Goal: Task Accomplishment & Management: Use online tool/utility

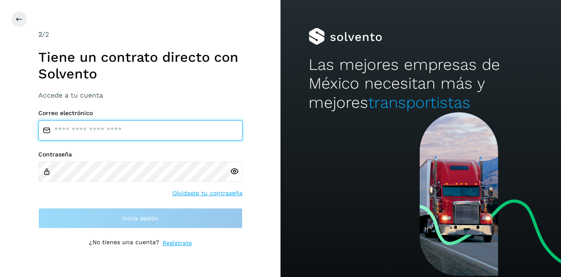
type input "**********"
click at [90, 128] on input "**********" at bounding box center [140, 130] width 204 height 20
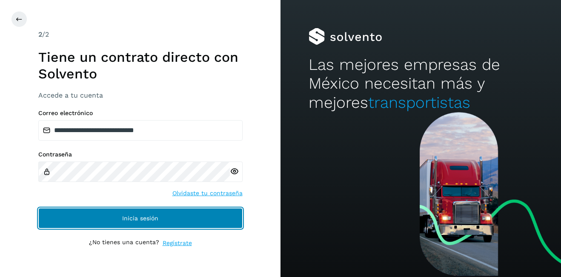
click at [145, 215] on span "Inicia sesión" at bounding box center [140, 218] width 36 height 6
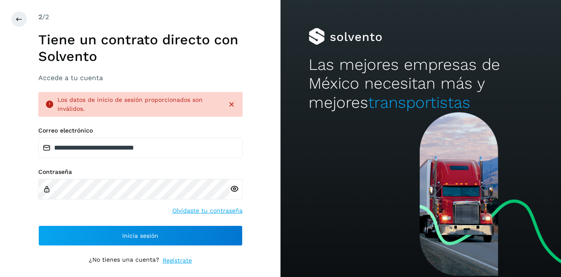
click at [10, 15] on div "**********" at bounding box center [140, 138] width 280 height 277
click at [14, 18] on button at bounding box center [19, 19] width 16 height 16
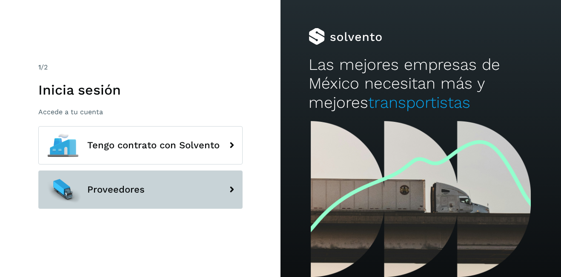
click at [138, 180] on button "Proveedores" at bounding box center [140, 189] width 204 height 38
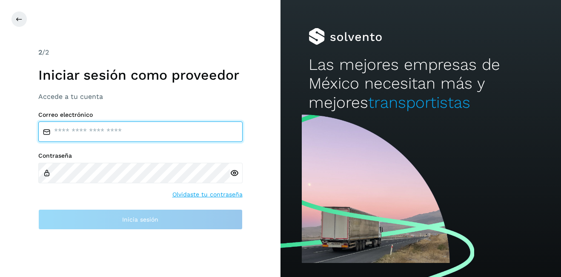
type input "**********"
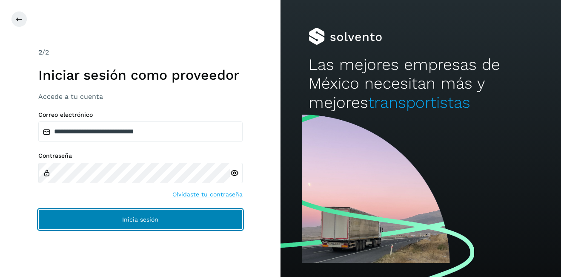
click at [155, 214] on button "Inicia sesión" at bounding box center [140, 219] width 204 height 20
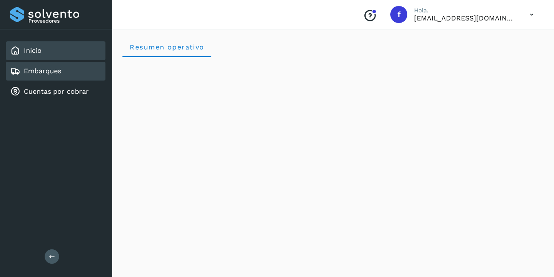
click at [31, 74] on link "Embarques" at bounding box center [42, 71] width 37 height 8
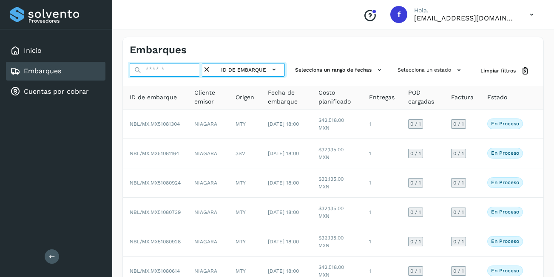
click at [155, 73] on input "text" at bounding box center [166, 70] width 73 height 14
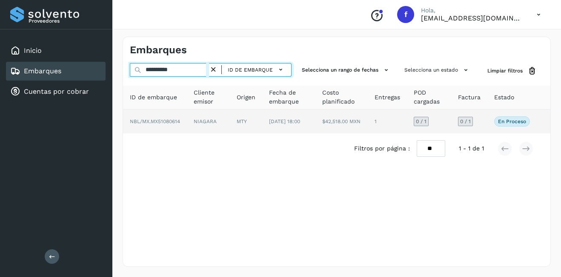
type input "**********"
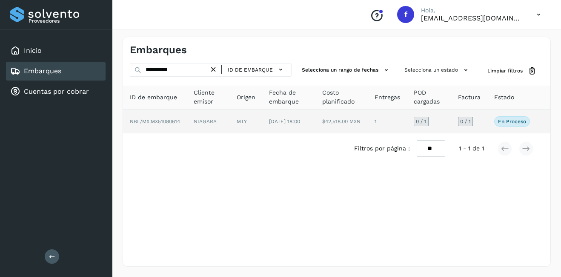
click at [372, 124] on td "1" at bounding box center [387, 121] width 39 height 24
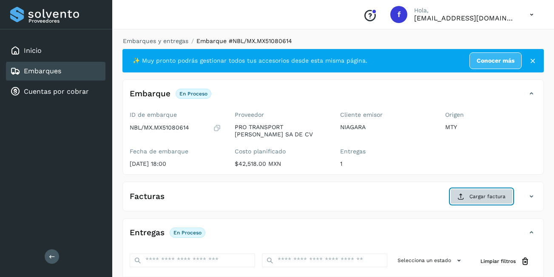
click at [477, 200] on button "Cargar factura" at bounding box center [482, 195] width 63 height 15
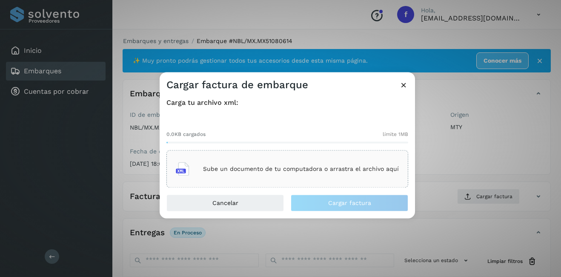
click at [323, 181] on div "Sube un documento de tu computadora o arrastra el archivo aquí" at bounding box center [287, 168] width 242 height 37
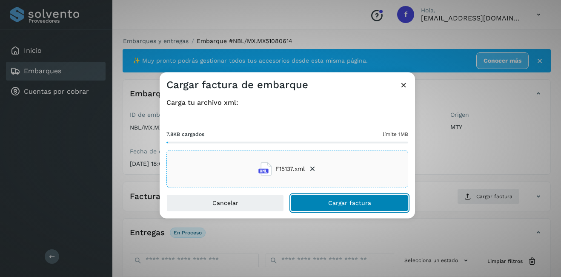
click at [351, 197] on button "Cargar factura" at bounding box center [349, 202] width 117 height 17
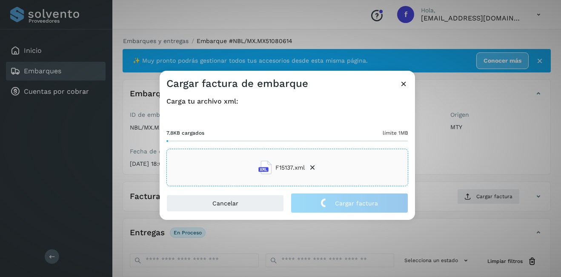
click at [448, 147] on div "Cargar factura de embarque Carga tu archivo xml: 7.8KB cargados límite 1MB F151…" at bounding box center [280, 138] width 561 height 277
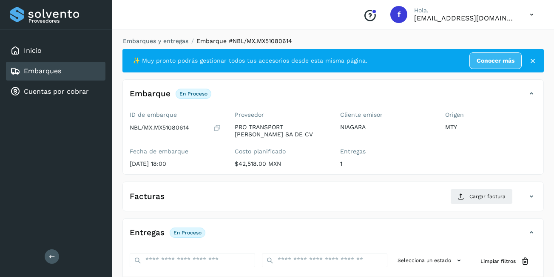
scroll to position [134, 0]
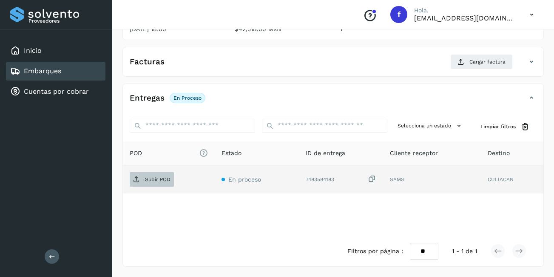
click at [152, 182] on span "Subir POD" at bounding box center [152, 179] width 44 height 14
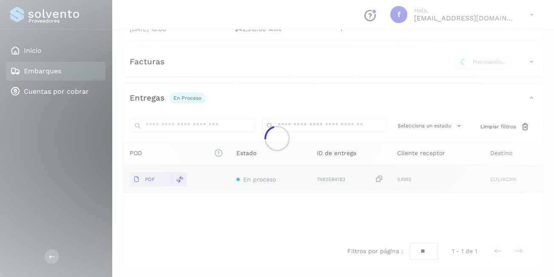
scroll to position [134, 0]
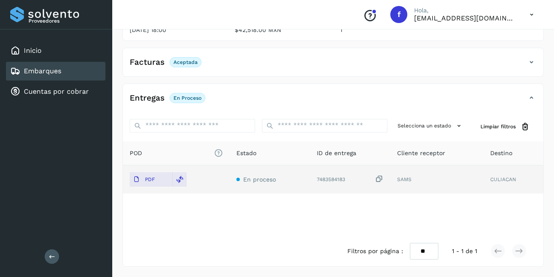
click at [83, 70] on div "Embarques" at bounding box center [56, 71] width 100 height 19
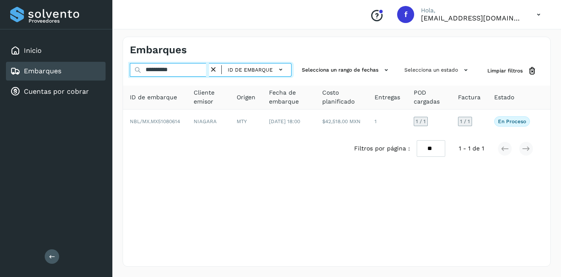
drag, startPoint x: 185, startPoint y: 69, endPoint x: 154, endPoint y: 72, distance: 31.2
click at [154, 72] on input "**********" at bounding box center [169, 70] width 79 height 14
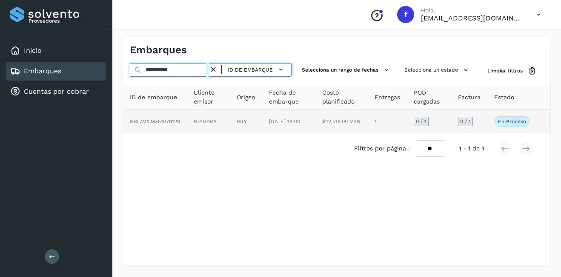
type input "**********"
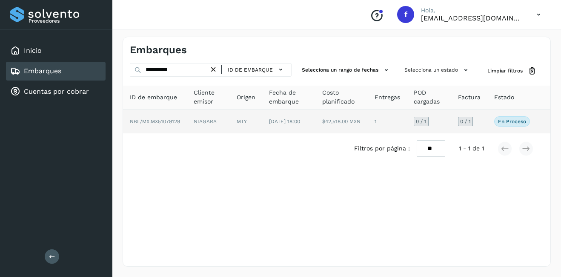
click at [227, 126] on td "NIAGARA" at bounding box center [208, 121] width 43 height 24
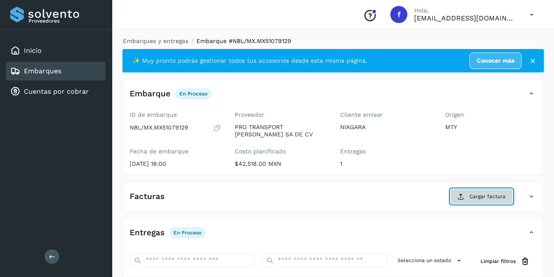
click at [477, 191] on button "Cargar factura" at bounding box center [482, 195] width 63 height 15
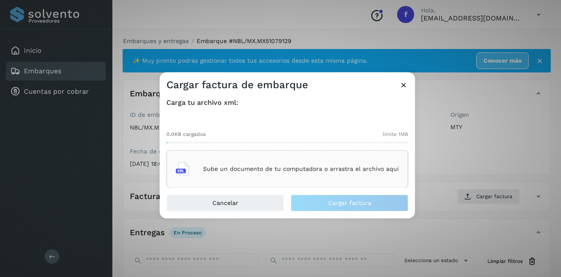
click at [277, 176] on div "Sube un documento de tu computadora o arrastra el archivo aquí" at bounding box center [287, 168] width 223 height 23
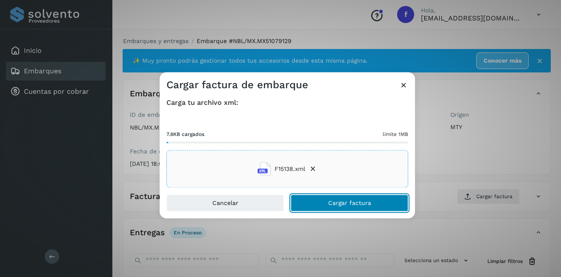
click at [353, 200] on span "Cargar factura" at bounding box center [349, 203] width 43 height 6
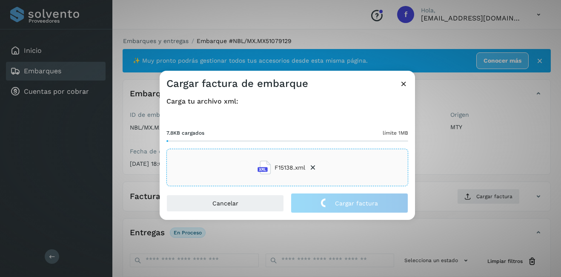
click at [507, 170] on div "Cargar factura de embarque Carga tu archivo xml: 7.8KB cargados límite 1MB F151…" at bounding box center [280, 138] width 561 height 277
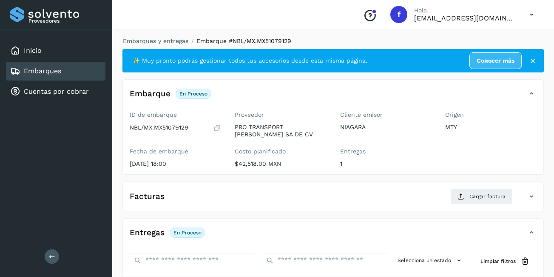
scroll to position [134, 0]
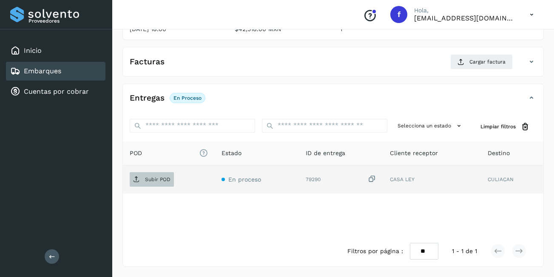
click at [156, 178] on p "Subir POD" at bounding box center [158, 179] width 26 height 6
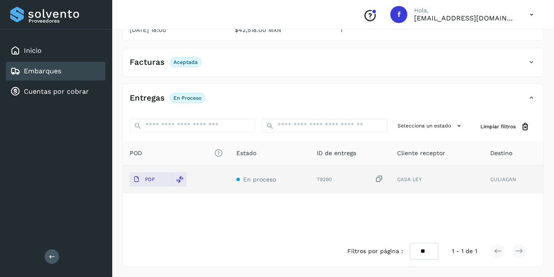
scroll to position [49, 0]
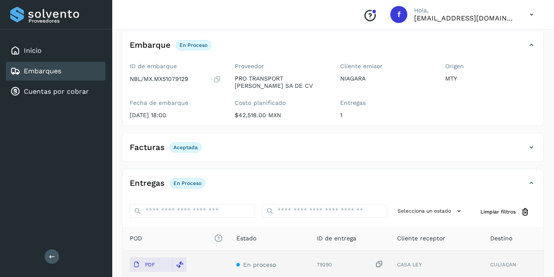
click at [70, 68] on div "Embarques" at bounding box center [56, 71] width 100 height 19
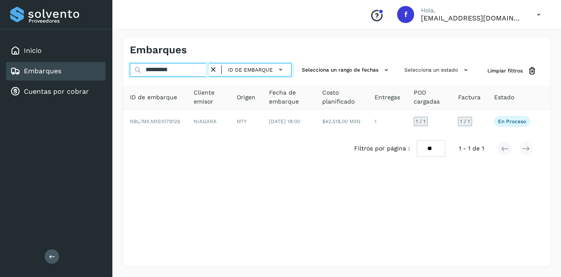
drag, startPoint x: 188, startPoint y: 75, endPoint x: 151, endPoint y: 80, distance: 36.9
click at [151, 80] on div "**********" at bounding box center [336, 113] width 427 height 100
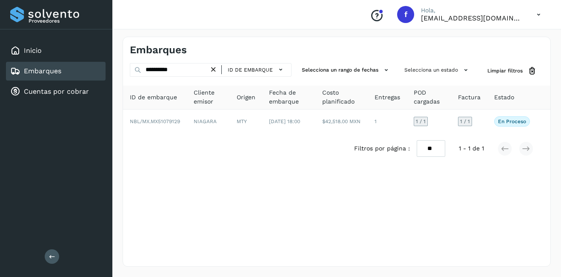
click at [152, 80] on div "**********" at bounding box center [336, 113] width 427 height 100
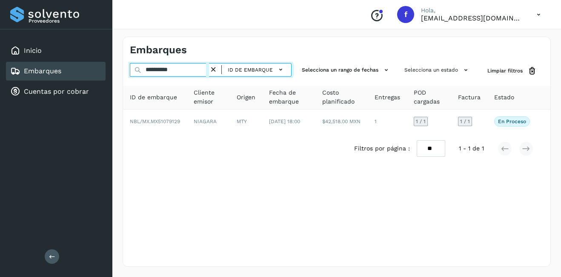
drag, startPoint x: 185, startPoint y: 68, endPoint x: 154, endPoint y: 76, distance: 31.6
click at [154, 76] on input "**********" at bounding box center [169, 70] width 79 height 14
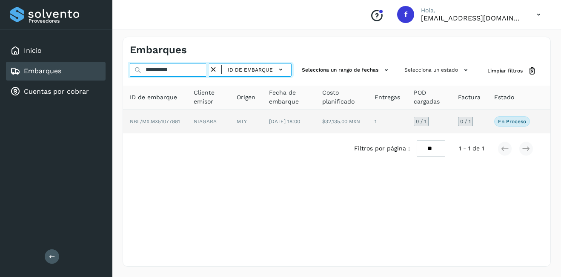
type input "**********"
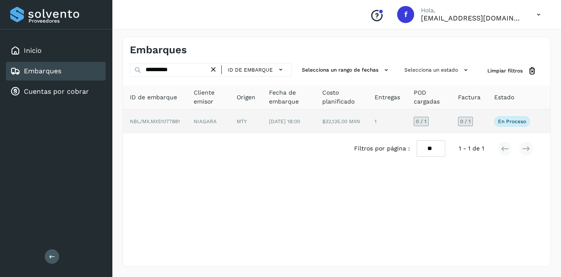
click at [204, 122] on td "NIAGARA" at bounding box center [208, 121] width 43 height 24
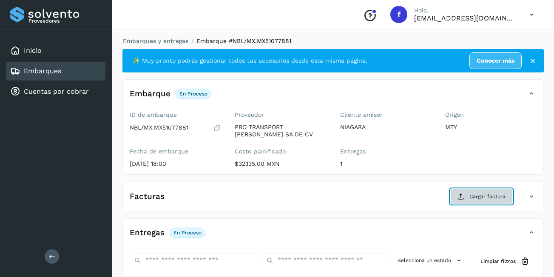
click at [493, 200] on button "Cargar factura" at bounding box center [482, 195] width 63 height 15
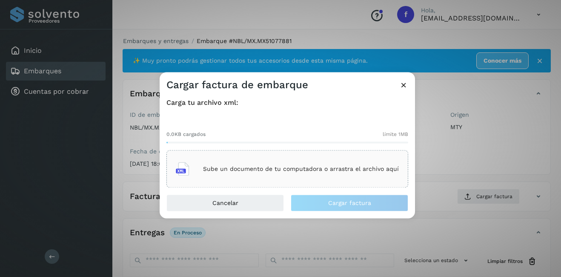
click at [250, 162] on div "Sube un documento de tu computadora o arrastra el archivo aquí" at bounding box center [287, 168] width 223 height 23
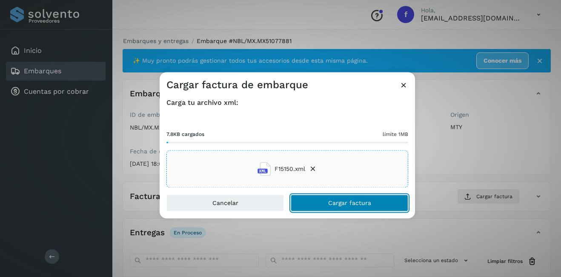
click at [346, 200] on button "Cargar factura" at bounding box center [349, 202] width 117 height 17
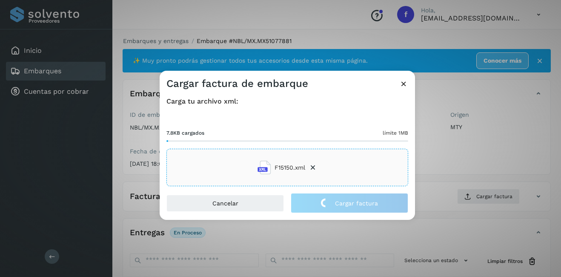
click at [455, 174] on div "Cargar factura de embarque Carga tu archivo xml: 7.8KB cargados límite 1MB F151…" at bounding box center [280, 138] width 561 height 277
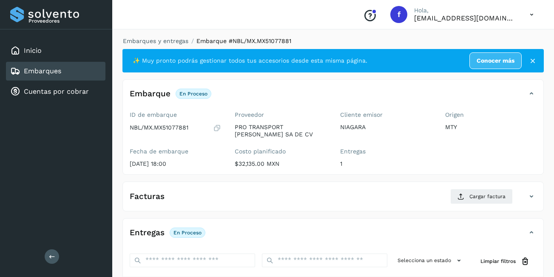
scroll to position [134, 0]
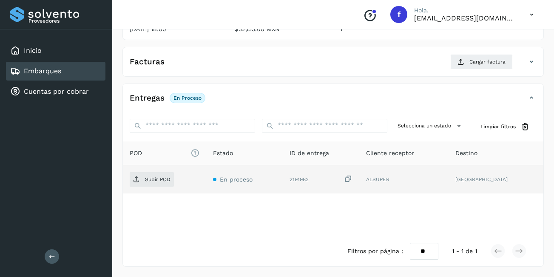
click at [152, 188] on td "Subir POD" at bounding box center [164, 179] width 83 height 28
click at [151, 183] on span "Subir POD" at bounding box center [152, 179] width 44 height 14
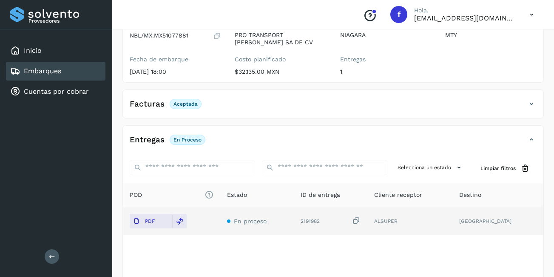
click at [87, 75] on div "Embarques" at bounding box center [56, 71] width 100 height 19
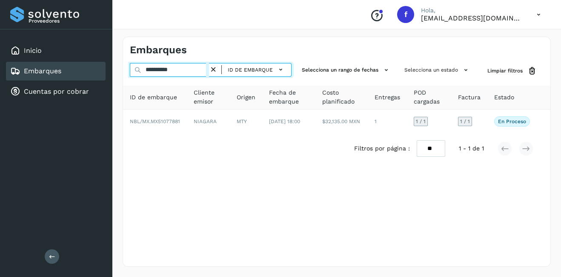
drag, startPoint x: 186, startPoint y: 69, endPoint x: 155, endPoint y: 81, distance: 33.0
click at [155, 81] on div "**********" at bounding box center [336, 113] width 427 height 100
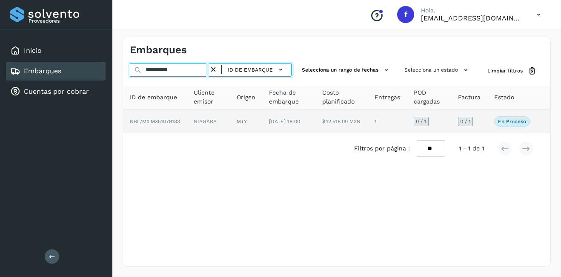
type input "**********"
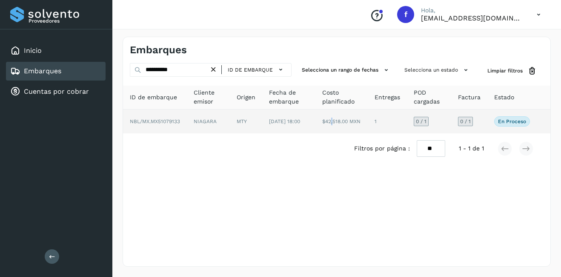
click at [328, 128] on td "$42,518.00 MXN" at bounding box center [341, 121] width 52 height 24
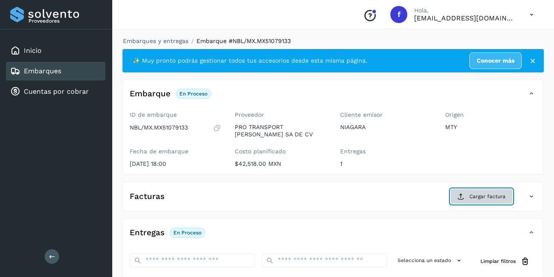
click at [480, 195] on span "Cargar factura" at bounding box center [488, 196] width 36 height 8
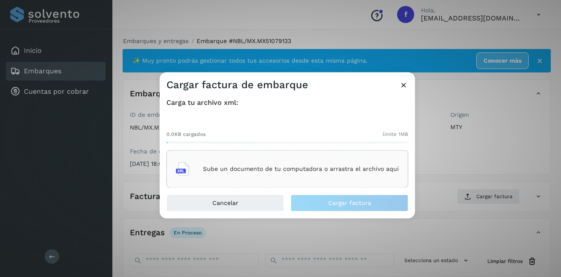
click at [255, 171] on p "Sube un documento de tu computadora o arrastra el archivo aquí" at bounding box center [301, 168] width 196 height 7
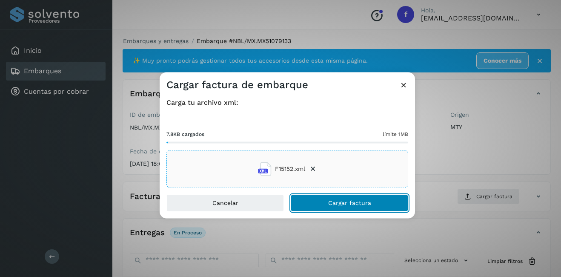
drag, startPoint x: 338, startPoint y: 200, endPoint x: 345, endPoint y: 201, distance: 7.8
click at [339, 200] on span "Cargar factura" at bounding box center [349, 203] width 43 height 6
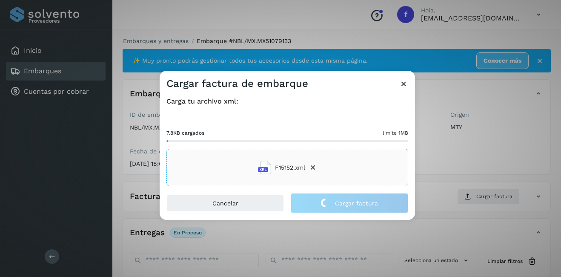
click at [468, 149] on div "Cargar factura de embarque Carga tu archivo xml: 7.8KB cargados límite 1MB F151…" at bounding box center [280, 138] width 561 height 277
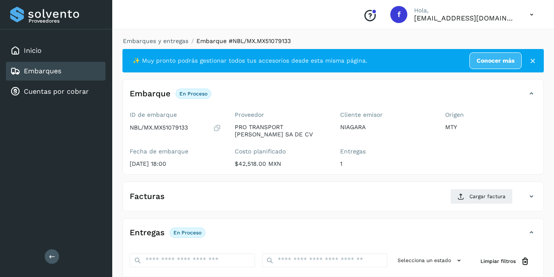
scroll to position [134, 0]
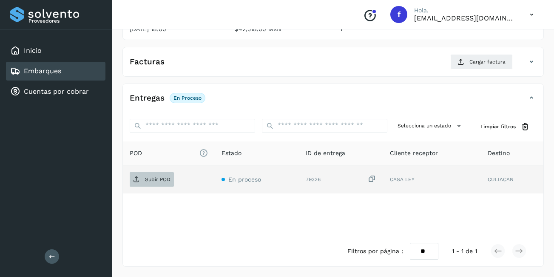
click at [165, 178] on p "Subir POD" at bounding box center [158, 179] width 26 height 6
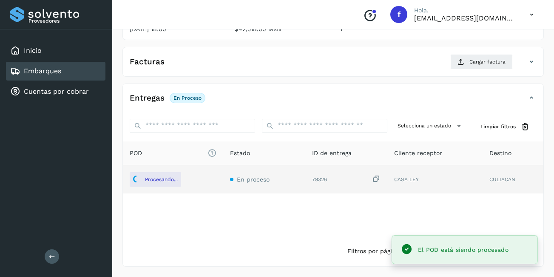
scroll to position [49, 0]
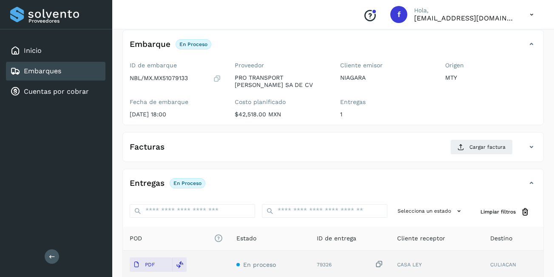
click at [263, 175] on div "Entregas En proceso Selecciona un estado Limpiar filtros POD El tamaño máximo d…" at bounding box center [334, 259] width 422 height 183
click at [83, 76] on div "Embarques" at bounding box center [56, 71] width 100 height 19
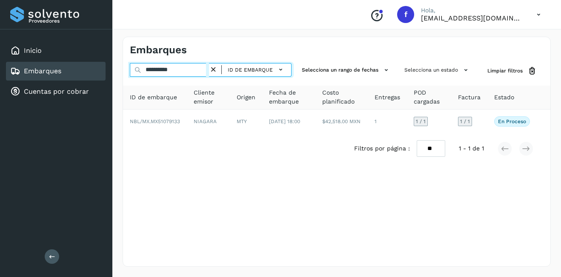
drag, startPoint x: 188, startPoint y: 73, endPoint x: 153, endPoint y: 77, distance: 35.1
click at [153, 77] on div "**********" at bounding box center [211, 71] width 162 height 16
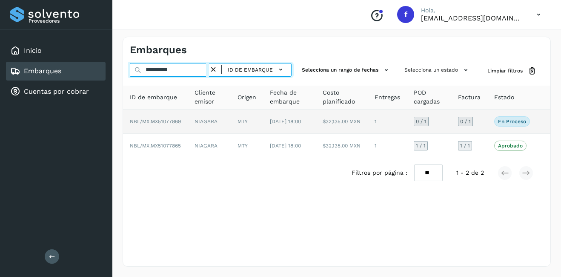
type input "**********"
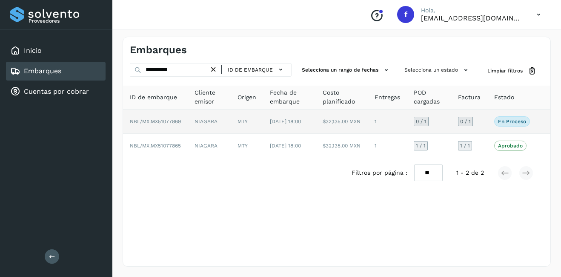
click at [182, 123] on td "NBL/MX.MX51077869" at bounding box center [155, 121] width 65 height 24
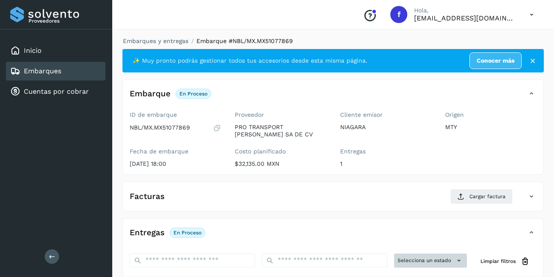
scroll to position [85, 0]
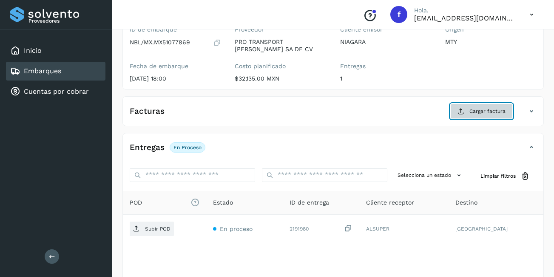
click at [471, 114] on span "Cargar factura" at bounding box center [488, 111] width 36 height 8
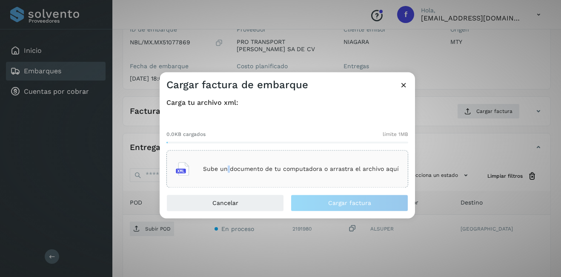
click at [229, 159] on div "Sube un documento de tu computadora o arrastra el archivo aquí" at bounding box center [287, 168] width 223 height 23
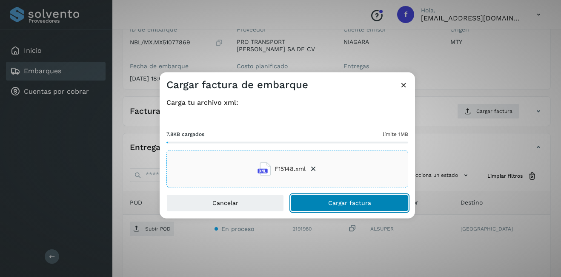
click at [368, 197] on button "Cargar factura" at bounding box center [349, 202] width 117 height 17
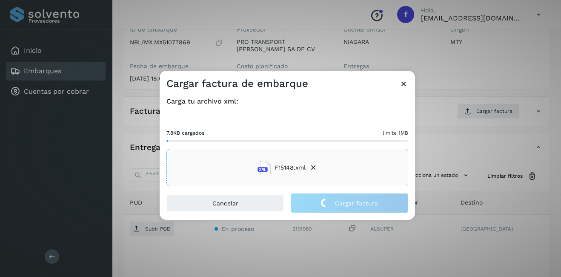
click at [457, 157] on div "Cargar factura de embarque Carga tu archivo xml: 7.8KB cargados límite 1MB F151…" at bounding box center [280, 138] width 561 height 277
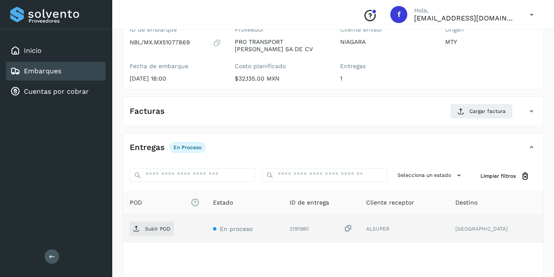
scroll to position [134, 0]
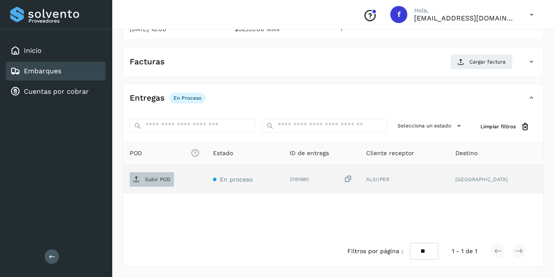
click at [163, 185] on span "Subir POD" at bounding box center [152, 179] width 44 height 14
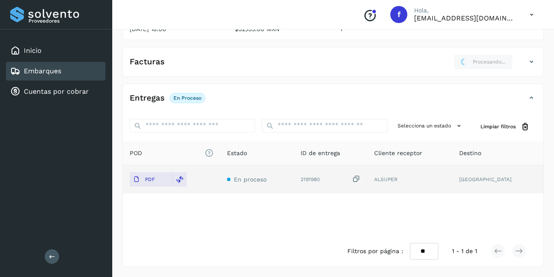
scroll to position [0, 0]
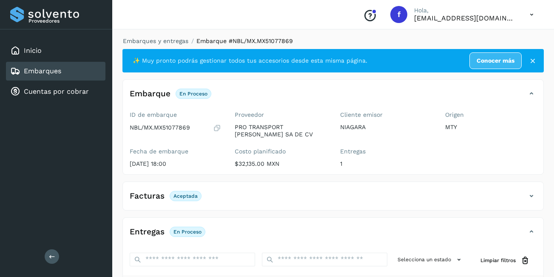
click at [63, 70] on div "Embarques" at bounding box center [56, 71] width 100 height 19
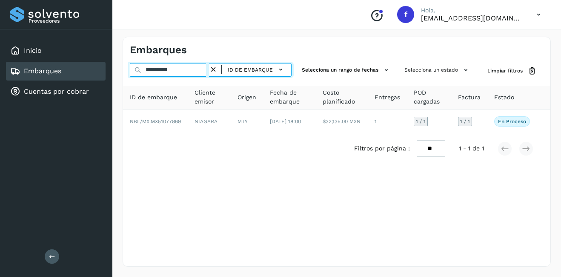
drag, startPoint x: 193, startPoint y: 69, endPoint x: 155, endPoint y: 77, distance: 38.7
click at [155, 77] on div "**********" at bounding box center [211, 71] width 162 height 16
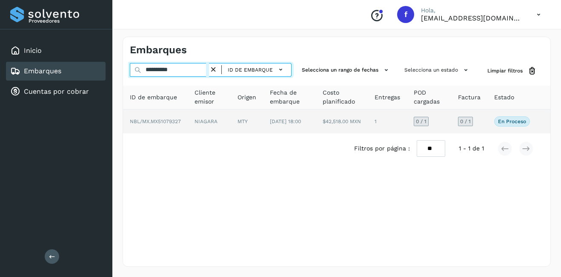
type input "**********"
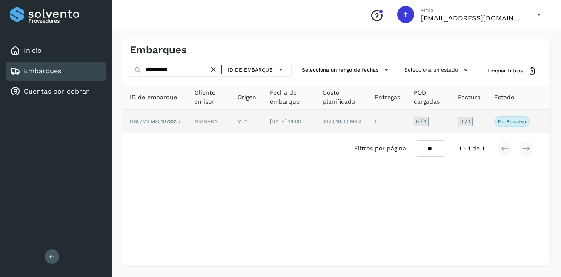
click at [262, 113] on tr "NBL/MX.MX51079327 NIAGARA MTY [DATE] 18:00 $42,518.00 MXN 1 0 / 1 0 / 1 En proc…" at bounding box center [336, 121] width 427 height 24
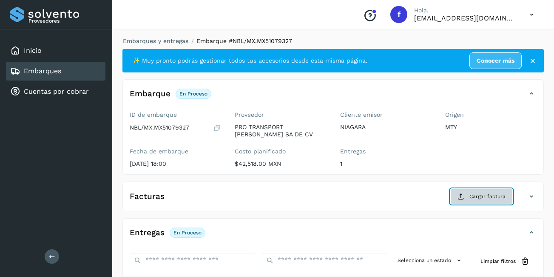
click at [468, 198] on button "Cargar factura" at bounding box center [482, 195] width 63 height 15
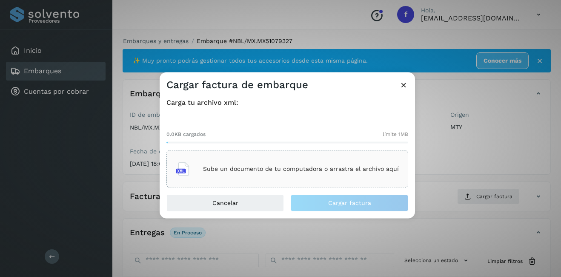
click at [322, 176] on div "Sube un documento de tu computadora o arrastra el archivo aquí" at bounding box center [287, 168] width 223 height 23
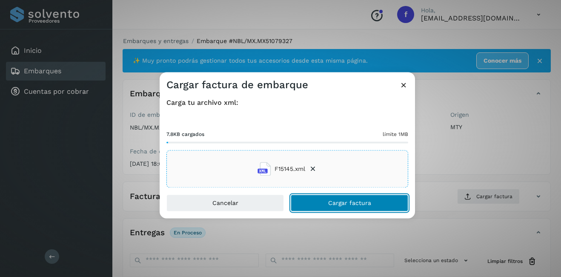
click at [331, 203] on span "Cargar factura" at bounding box center [349, 203] width 43 height 6
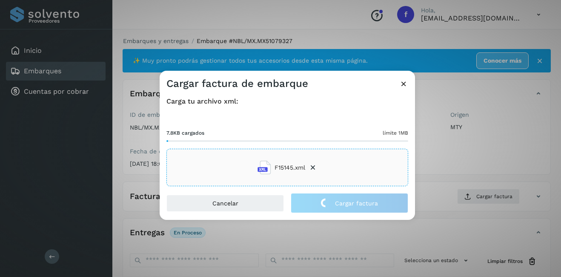
click at [474, 168] on div "Cargar factura de embarque Carga tu archivo xml: 7.8KB cargados límite 1MB F151…" at bounding box center [280, 138] width 561 height 277
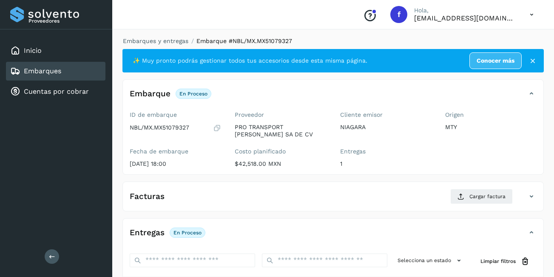
scroll to position [134, 0]
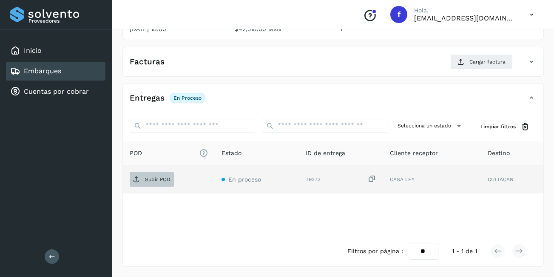
click at [153, 183] on span "Subir POD" at bounding box center [152, 179] width 44 height 14
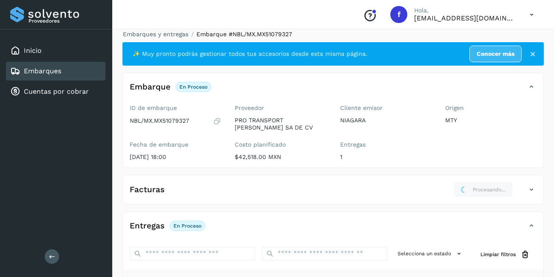
scroll to position [0, 0]
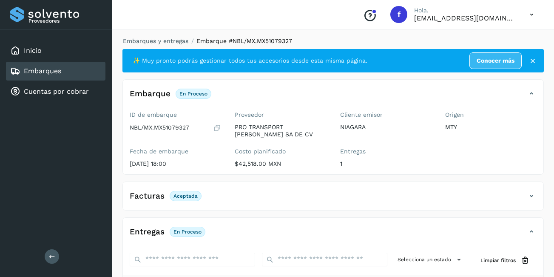
click at [67, 70] on div "Embarques" at bounding box center [56, 71] width 100 height 19
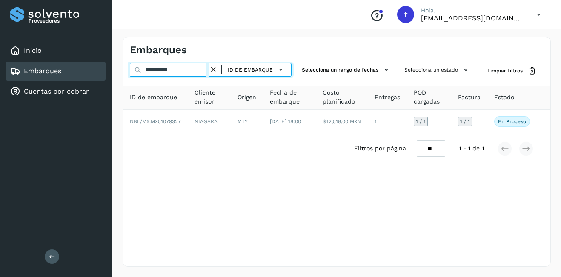
drag, startPoint x: 183, startPoint y: 69, endPoint x: 154, endPoint y: 77, distance: 29.9
click at [154, 77] on div "**********" at bounding box center [211, 71] width 162 height 16
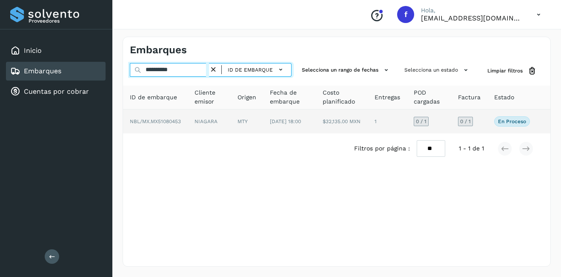
type input "**********"
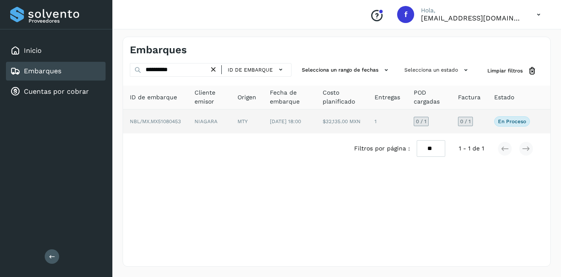
click at [216, 120] on td "NIAGARA" at bounding box center [209, 121] width 43 height 24
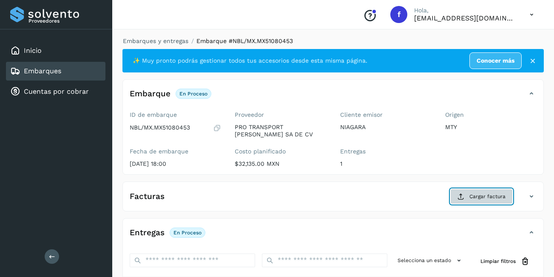
click at [494, 197] on span "Cargar factura" at bounding box center [488, 196] width 36 height 8
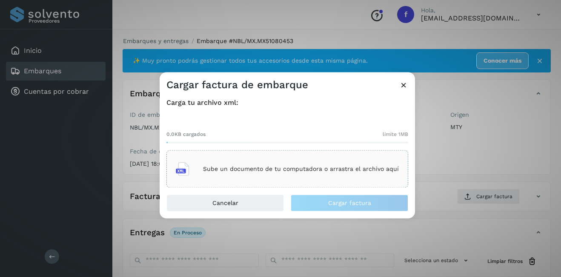
click at [244, 168] on p "Sube un documento de tu computadora o arrastra el archivo aquí" at bounding box center [301, 168] width 196 height 7
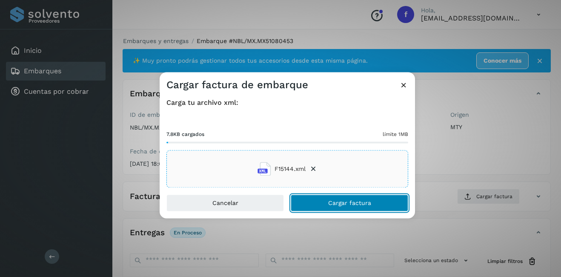
click at [326, 206] on button "Cargar factura" at bounding box center [349, 202] width 117 height 17
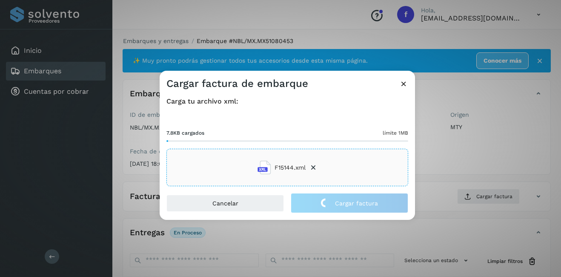
click at [438, 174] on div "Cargar factura de embarque Carga tu archivo xml: 7.8KB cargados límite 1MB F151…" at bounding box center [280, 138] width 561 height 277
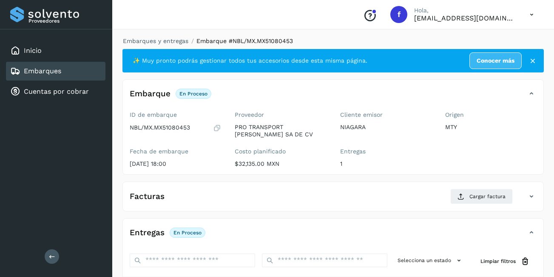
scroll to position [134, 0]
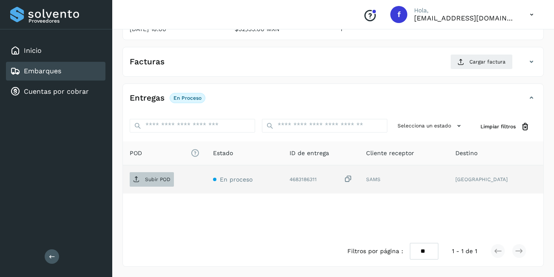
click at [149, 181] on p "Subir POD" at bounding box center [158, 179] width 26 height 6
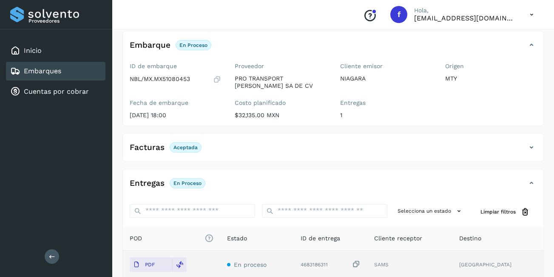
scroll to position [6, 0]
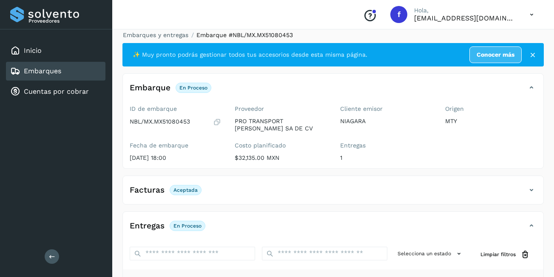
click at [89, 71] on div "Embarques" at bounding box center [56, 71] width 100 height 19
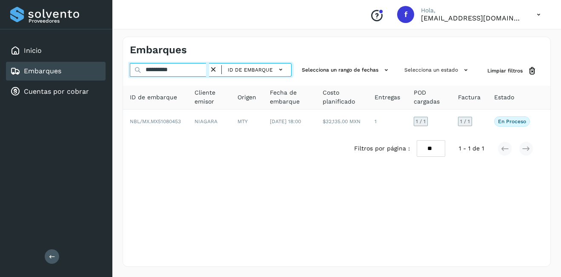
drag, startPoint x: 188, startPoint y: 69, endPoint x: 154, endPoint y: 77, distance: 35.1
click at [154, 77] on div "**********" at bounding box center [211, 71] width 162 height 16
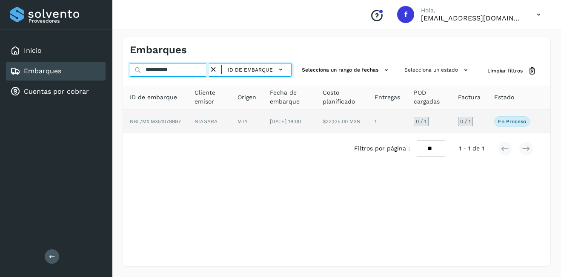
type input "**********"
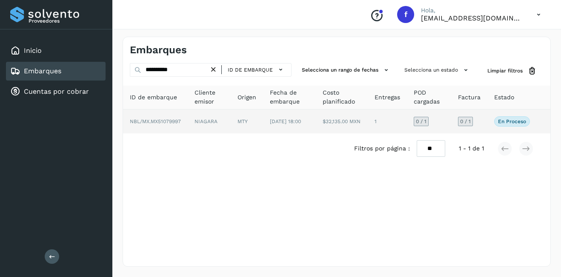
click at [209, 123] on td "NIAGARA" at bounding box center [209, 121] width 43 height 24
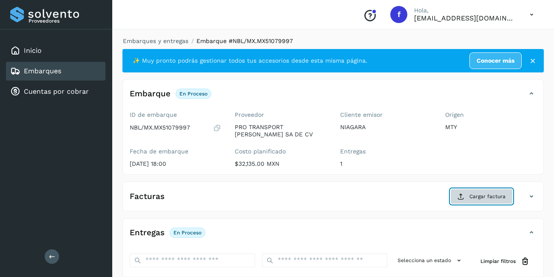
click at [469, 191] on button "Cargar factura" at bounding box center [482, 195] width 63 height 15
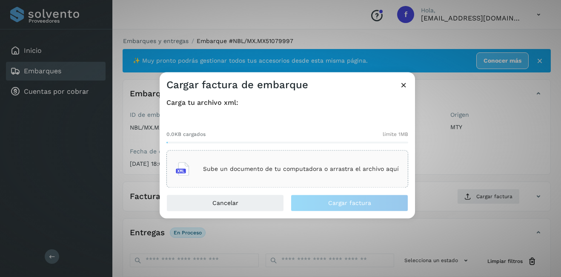
click at [280, 176] on div "Sube un documento de tu computadora o arrastra el archivo aquí" at bounding box center [287, 168] width 223 height 23
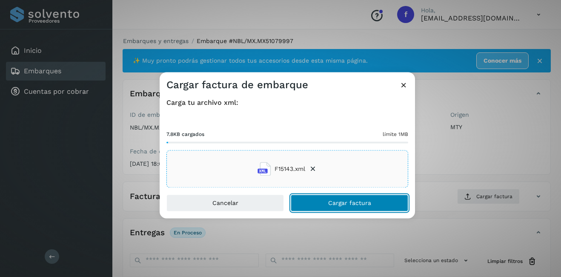
click at [334, 201] on span "Cargar factura" at bounding box center [349, 203] width 43 height 6
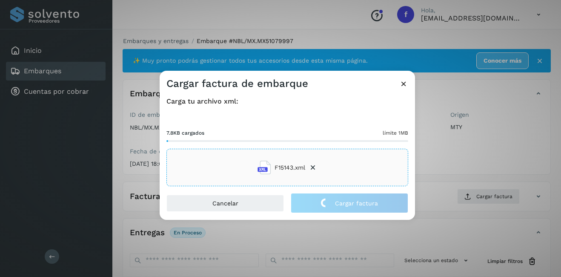
click at [461, 156] on div "Cargar factura de embarque Carga tu archivo xml: 7.8KB cargados límite 1MB F151…" at bounding box center [280, 138] width 561 height 277
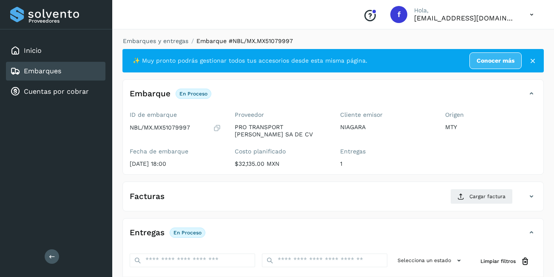
scroll to position [134, 0]
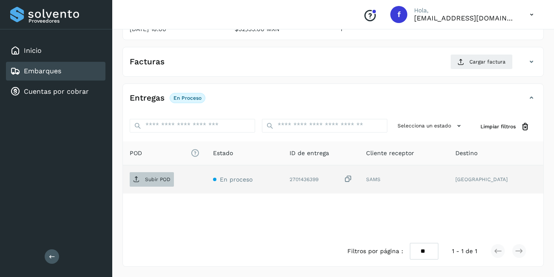
click at [166, 178] on p "Subir POD" at bounding box center [158, 179] width 26 height 6
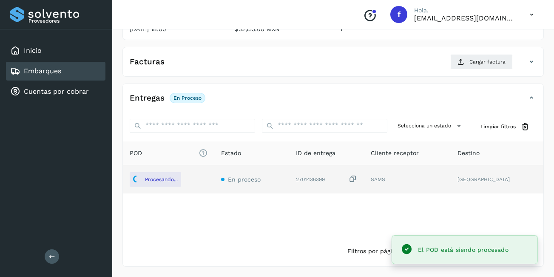
scroll to position [0, 0]
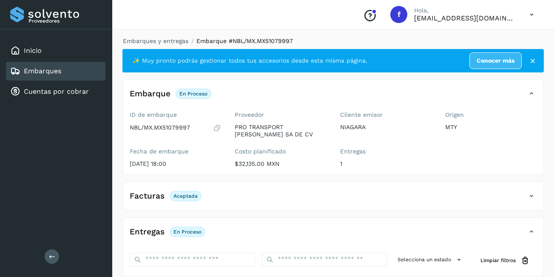
click at [92, 75] on div "Embarques" at bounding box center [56, 71] width 100 height 19
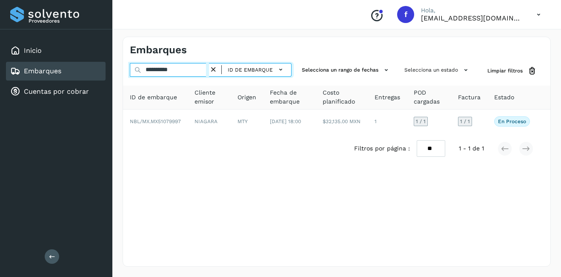
drag, startPoint x: 189, startPoint y: 71, endPoint x: 155, endPoint y: 80, distance: 35.1
click at [155, 80] on div "**********" at bounding box center [336, 113] width 427 height 100
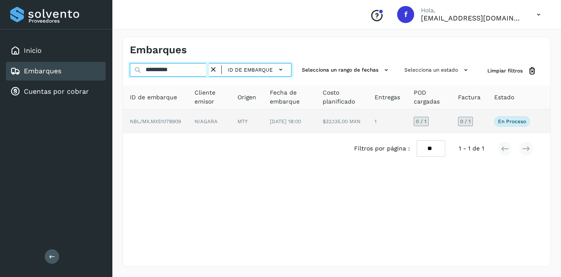
type input "**********"
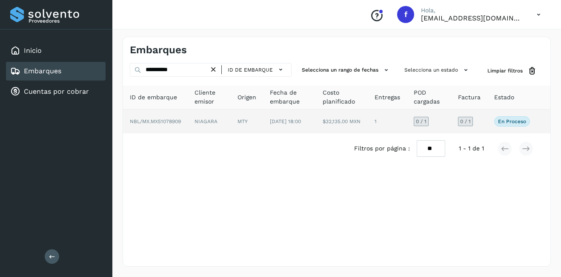
click at [197, 125] on td "NIAGARA" at bounding box center [209, 121] width 43 height 24
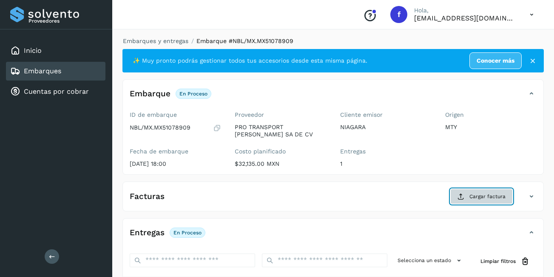
click at [491, 190] on button "Cargar factura" at bounding box center [482, 195] width 63 height 15
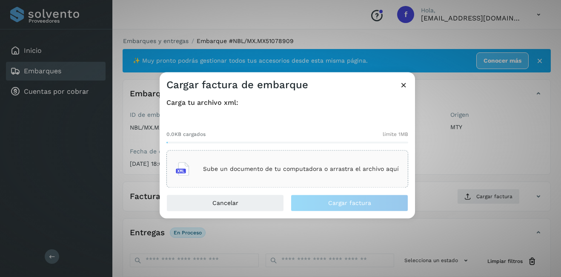
click at [308, 168] on p "Sube un documento de tu computadora o arrastra el archivo aquí" at bounding box center [301, 168] width 196 height 7
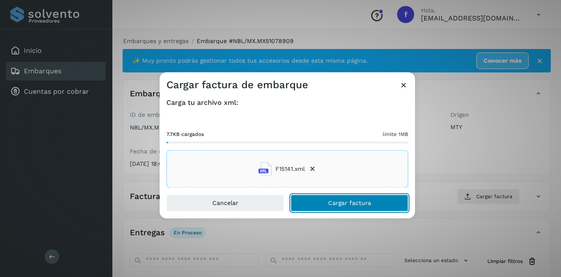
click at [333, 200] on span "Cargar factura" at bounding box center [349, 203] width 43 height 6
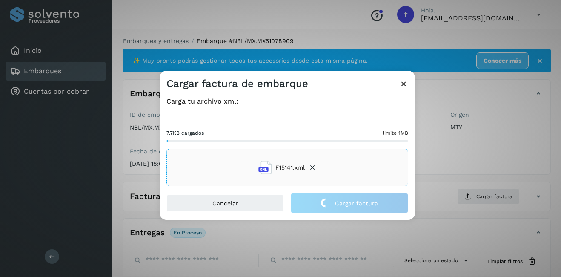
click at [486, 167] on div "Cargar factura de embarque Carga tu archivo xml: 7.7KB cargados límite 1MB F151…" at bounding box center [280, 138] width 561 height 277
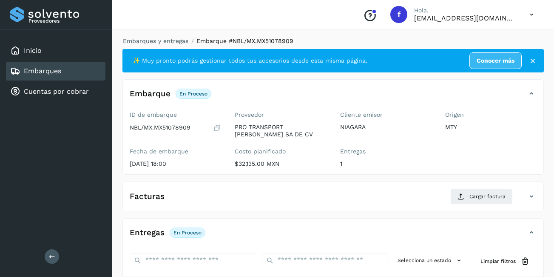
scroll to position [134, 0]
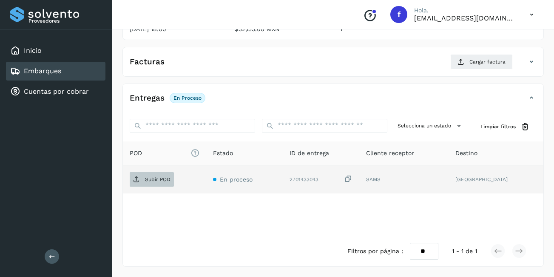
click at [159, 178] on p "Subir POD" at bounding box center [158, 179] width 26 height 6
